Goal: Obtain resource: Download file/media

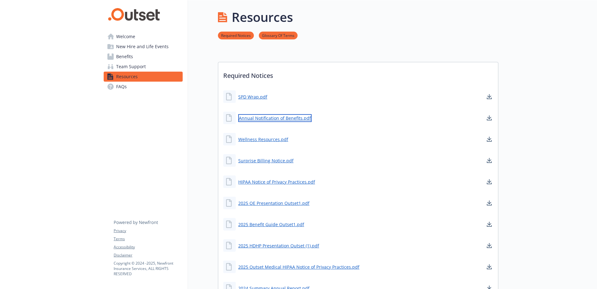
click at [285, 117] on link "Annual Notification of Benefits.pdf" at bounding box center [274, 118] width 73 height 8
